Goal: Task Accomplishment & Management: Manage account settings

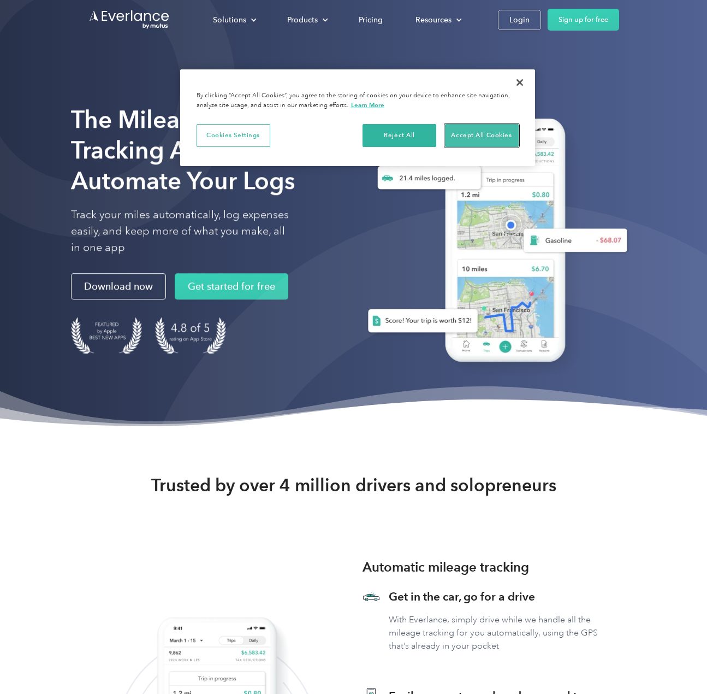
click at [469, 128] on button "Accept All Cookies" at bounding box center [482, 135] width 74 height 23
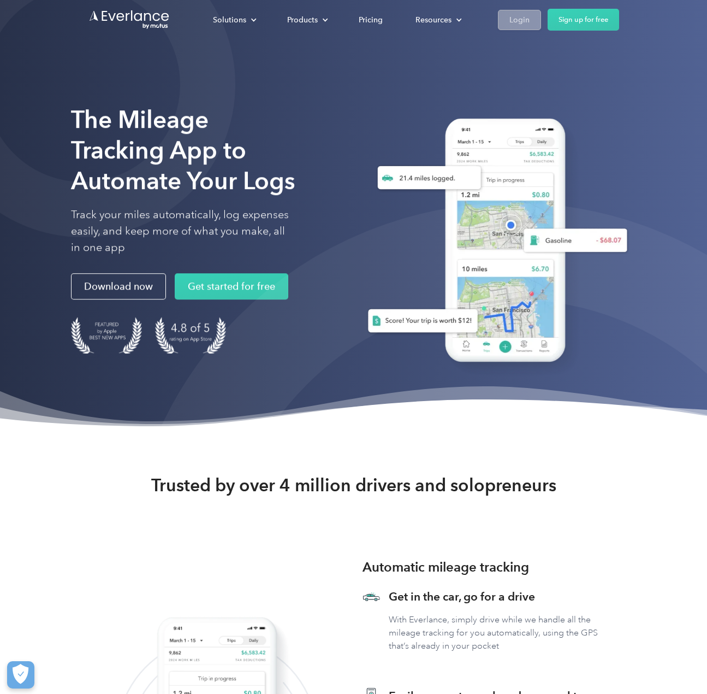
click at [527, 19] on div "Login" at bounding box center [520, 20] width 20 height 14
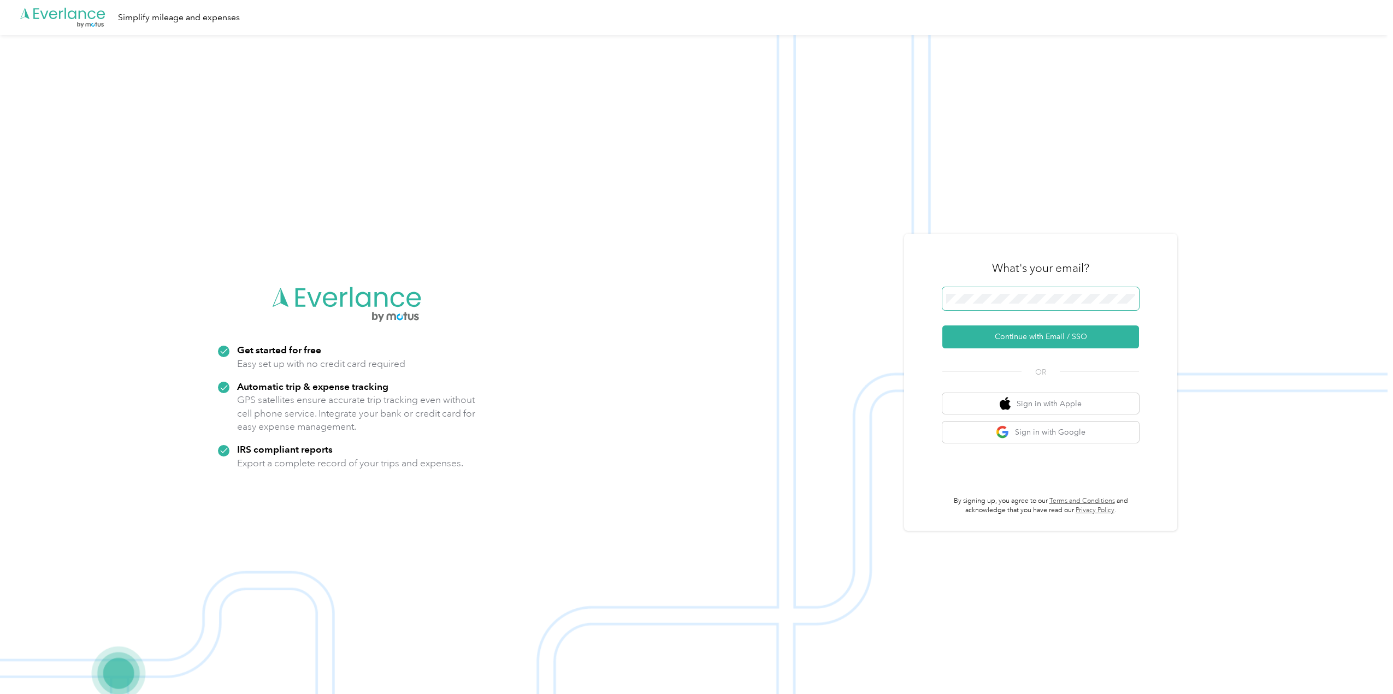
click at [709, 288] on span at bounding box center [1040, 298] width 197 height 23
click at [709, 330] on button "Continue with Email / SSO" at bounding box center [1040, 337] width 197 height 23
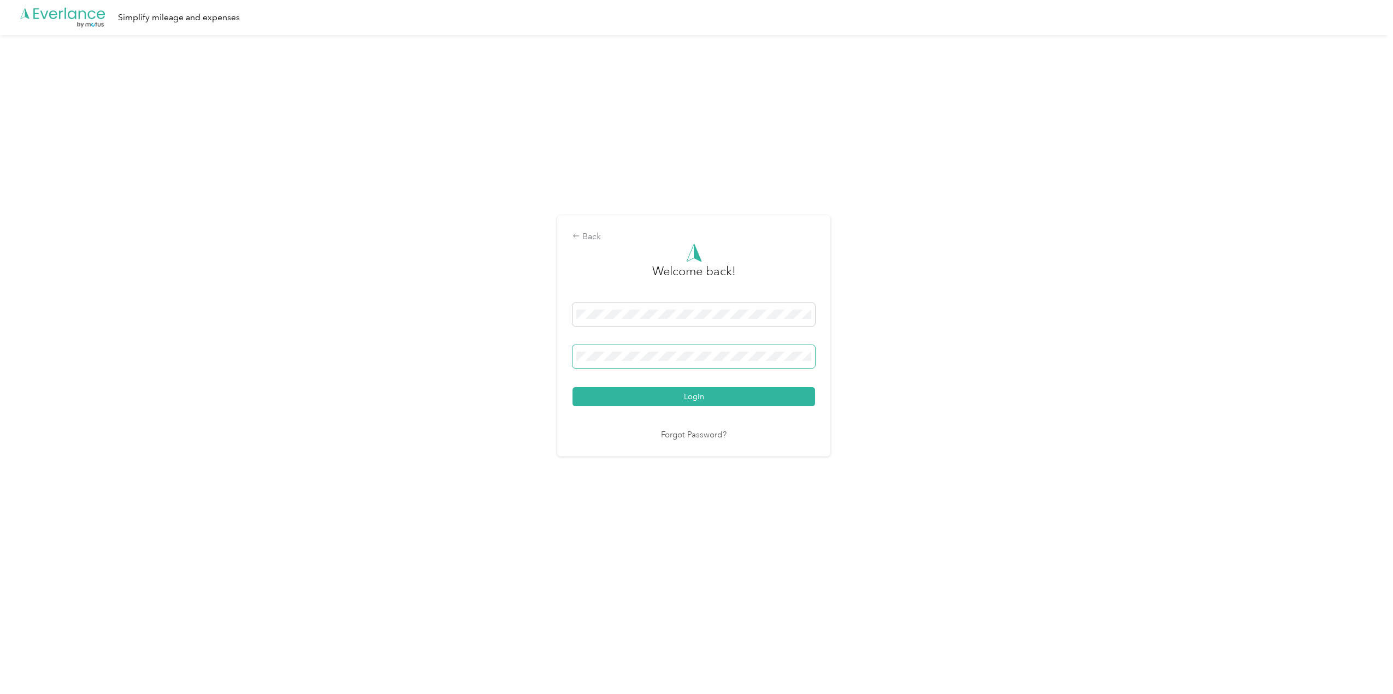
click at [572, 387] on button "Login" at bounding box center [693, 396] width 243 height 19
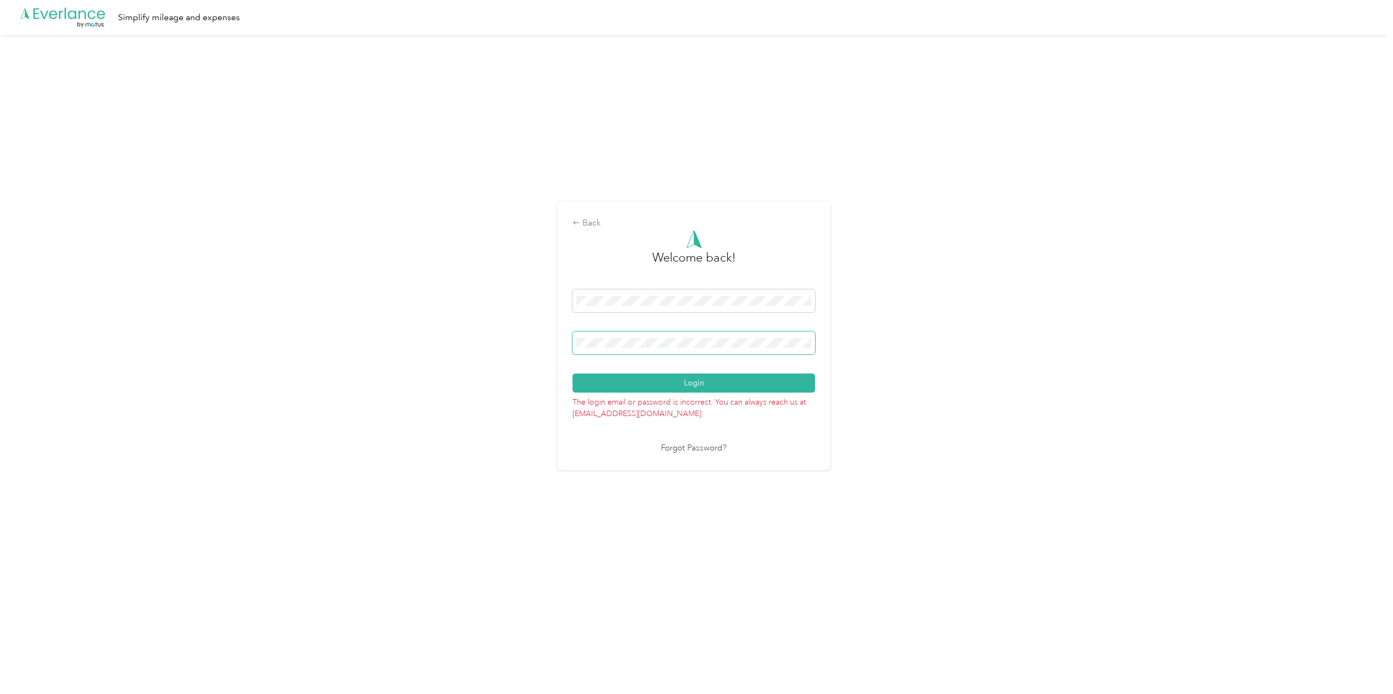
click at [572, 374] on button "Login" at bounding box center [693, 383] width 243 height 19
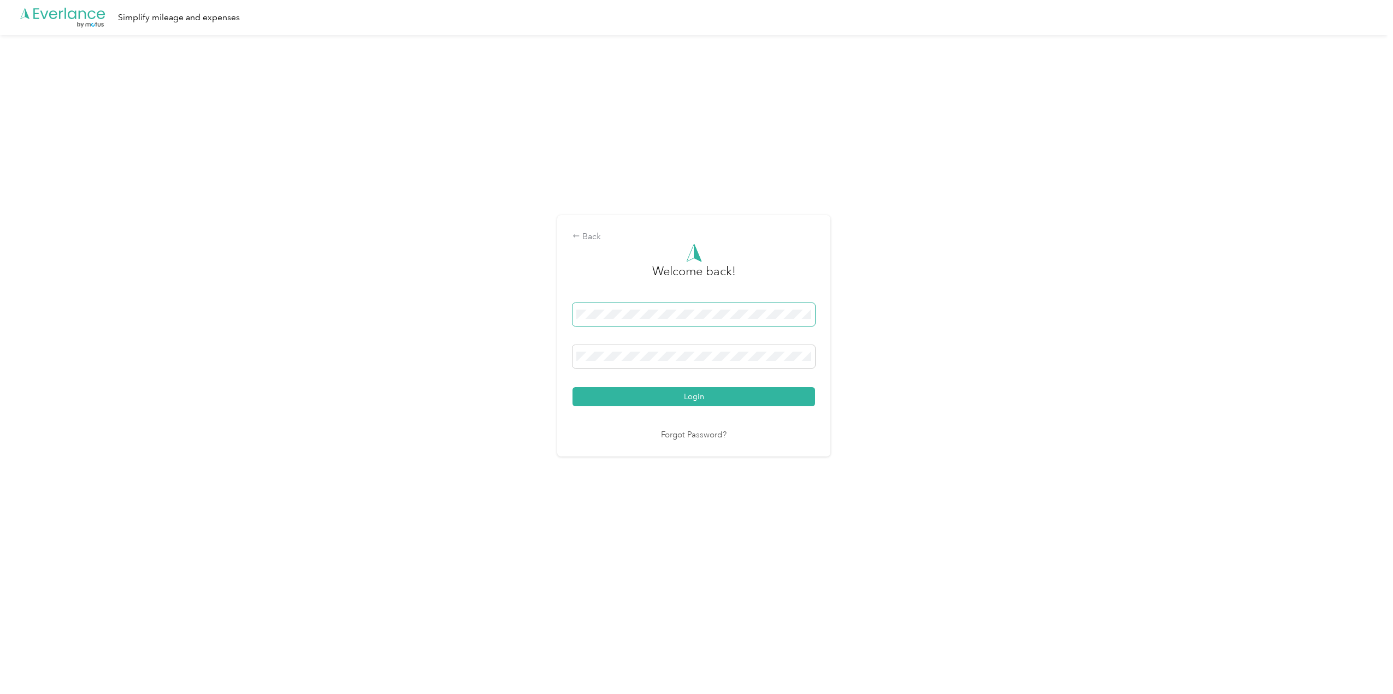
click at [649, 308] on span at bounding box center [693, 314] width 243 height 23
click at [572, 387] on button "Login" at bounding box center [693, 396] width 243 height 19
